Goal: Task Accomplishment & Management: Use online tool/utility

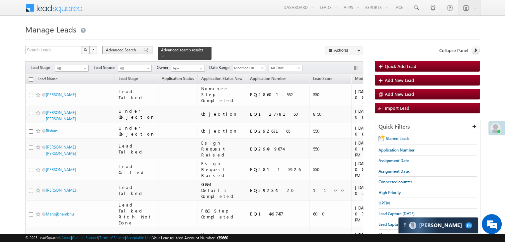
click at [144, 52] on span at bounding box center [145, 50] width 5 height 5
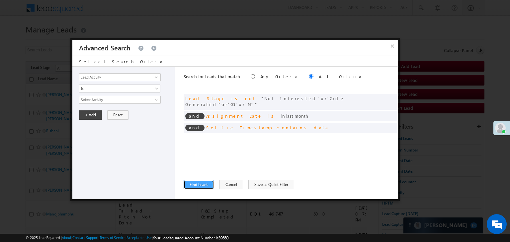
click at [208, 186] on button "Find Leads" at bounding box center [199, 184] width 31 height 9
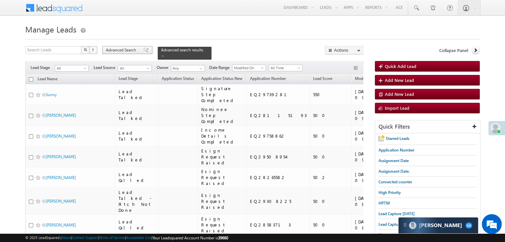
click at [136, 52] on span "Advanced Search" at bounding box center [122, 50] width 32 height 6
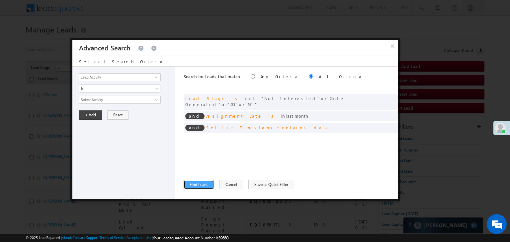
click at [191, 181] on button "Find Leads" at bounding box center [199, 184] width 31 height 9
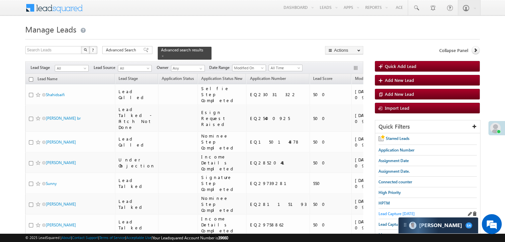
click at [383, 211] on span "Lead Capture [DATE]" at bounding box center [396, 213] width 36 height 5
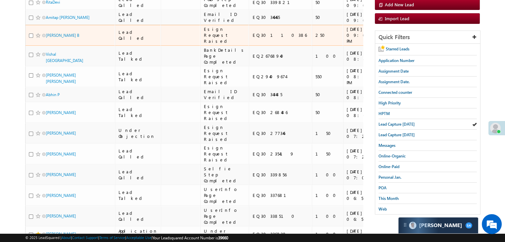
scroll to position [66, 0]
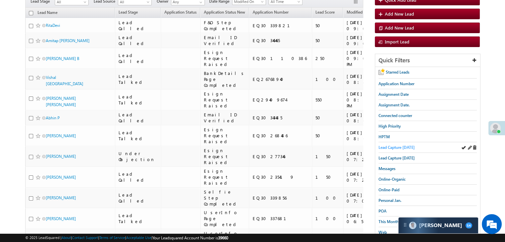
click at [406, 147] on span "Lead Capture [DATE]" at bounding box center [396, 147] width 36 height 5
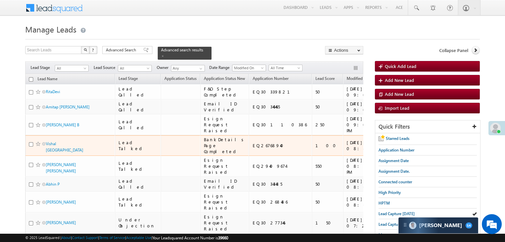
scroll to position [100, 0]
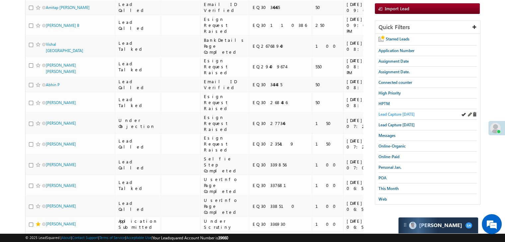
click at [384, 113] on span "Lead Capture [DATE]" at bounding box center [396, 114] width 36 height 5
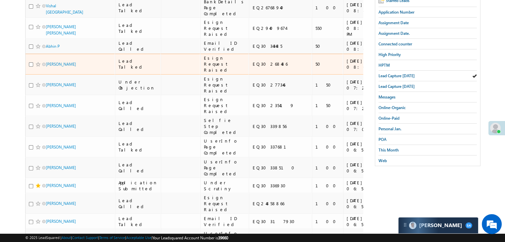
scroll to position [98, 0]
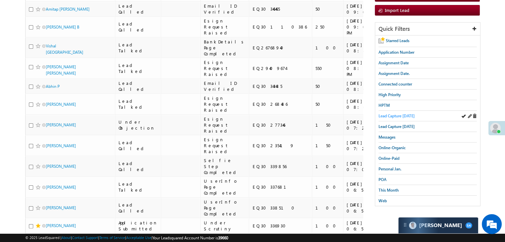
click at [399, 114] on span "Lead Capture [DATE]" at bounding box center [396, 116] width 36 height 5
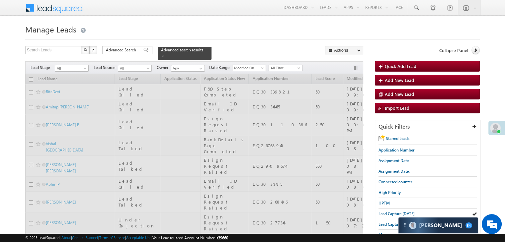
scroll to position [0, 0]
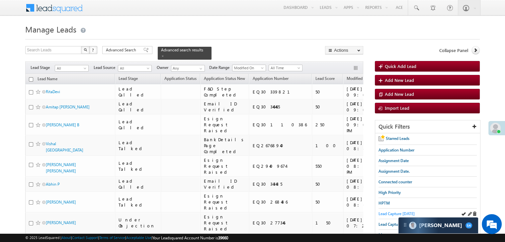
click at [385, 211] on span "Lead Capture [DATE]" at bounding box center [396, 213] width 36 height 5
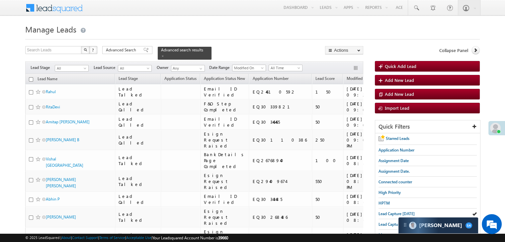
click at [394, 76] on span "Assignment Date" at bounding box center [409, 78] width 30 height 5
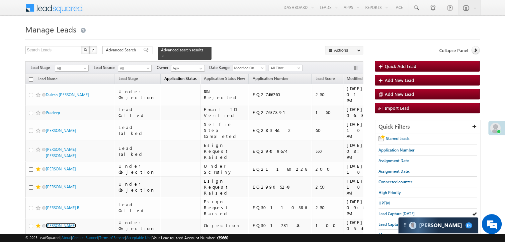
click at [164, 76] on span "Application Status" at bounding box center [180, 78] width 32 height 5
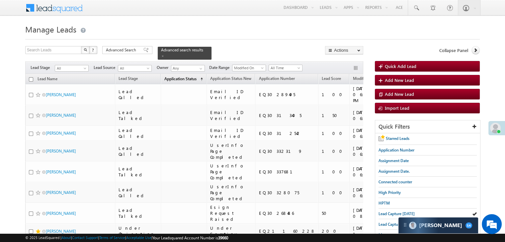
click at [166, 76] on span "Application Status" at bounding box center [180, 78] width 32 height 5
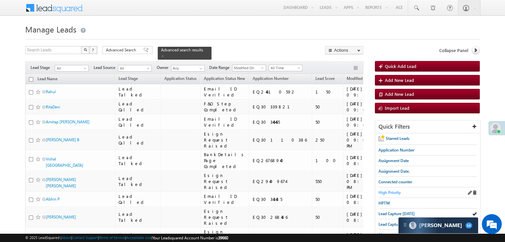
click at [388, 192] on span "High Priority" at bounding box center [389, 192] width 22 height 5
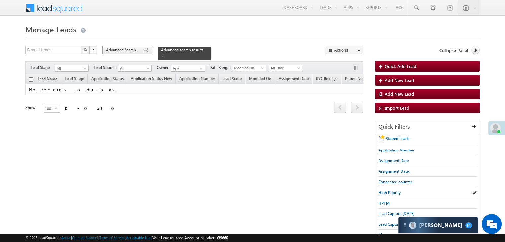
click at [137, 47] on span "Advanced Search" at bounding box center [122, 50] width 32 height 6
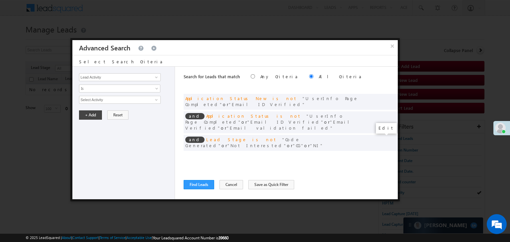
click at [382, 154] on span at bounding box center [382, 156] width 5 height 5
click at [107, 101] on span "Custom" at bounding box center [115, 100] width 72 height 6
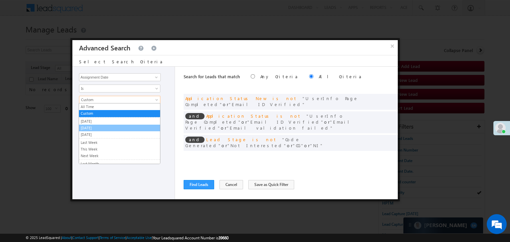
click at [94, 128] on link "[DATE]" at bounding box center [119, 128] width 81 height 6
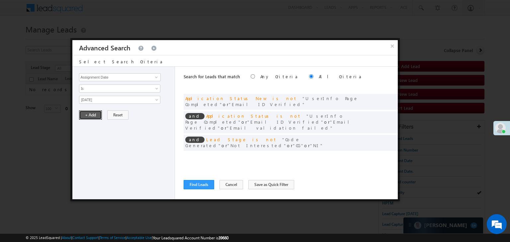
click at [91, 118] on button "+ Add" at bounding box center [90, 115] width 23 height 9
click at [190, 186] on button "Find Leads" at bounding box center [199, 184] width 31 height 9
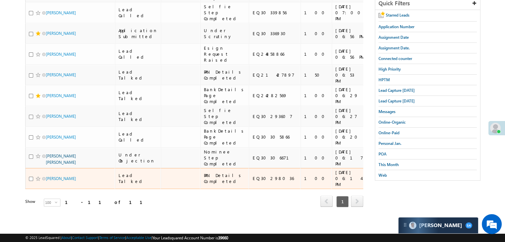
scroll to position [320, 0]
